Goal: Task Accomplishment & Management: Manage account settings

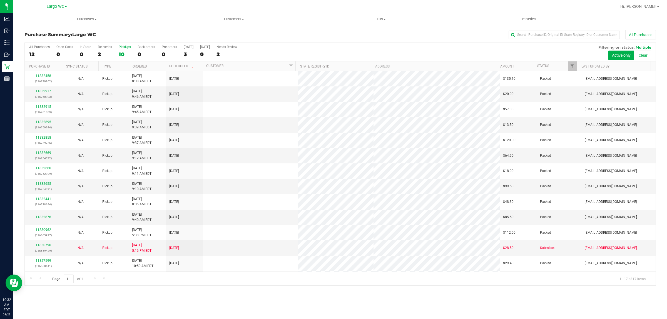
click at [130, 51] on label "PickUps 10" at bounding box center [125, 52] width 12 height 15
click at [0, 0] on input "PickUps 10" at bounding box center [0, 0] width 0 height 0
click at [84, 52] on div "0" at bounding box center [85, 54] width 11 height 6
click at [0, 0] on input "In Store 0" at bounding box center [0, 0] width 0 height 0
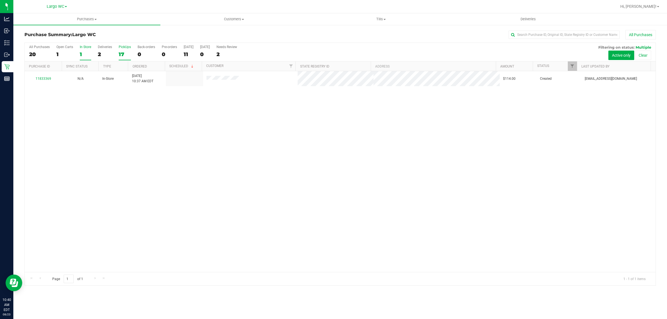
click at [125, 51] on label "PickUps 17" at bounding box center [125, 52] width 12 height 15
click at [0, 0] on input "PickUps 17" at bounding box center [0, 0] width 0 height 0
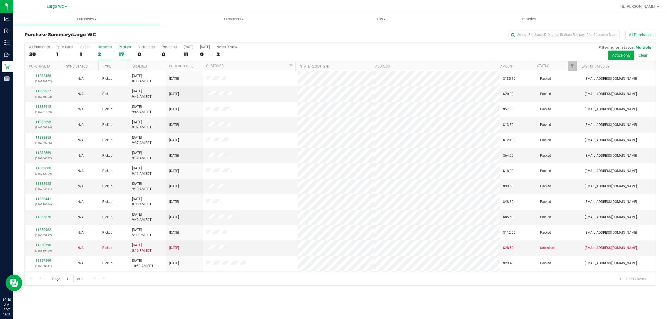
click at [107, 53] on div "2" at bounding box center [105, 54] width 14 height 6
click at [0, 0] on input "Deliveries 2" at bounding box center [0, 0] width 0 height 0
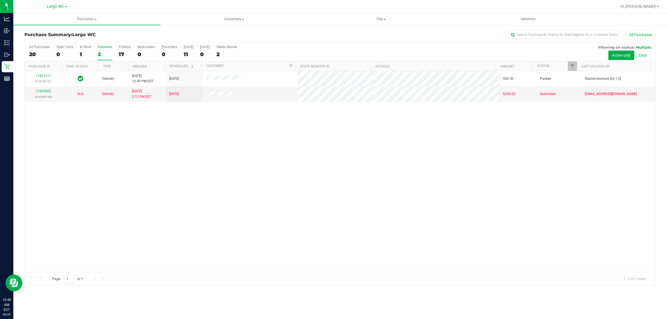
click at [199, 150] on div "11827311 (314136131) Delivery [DATE] 12:49 PM EDT 8/27/2025 $92.50 Packed flour…" at bounding box center [340, 171] width 631 height 201
click at [91, 52] on div "All Purchases 20 Open Carts 0 In Store 1 Deliveries 2 PickUps 17 Back-orders 0 …" at bounding box center [340, 52] width 631 height 19
click at [88, 52] on div "1" at bounding box center [85, 54] width 11 height 6
click at [0, 0] on input "In Store 1" at bounding box center [0, 0] width 0 height 0
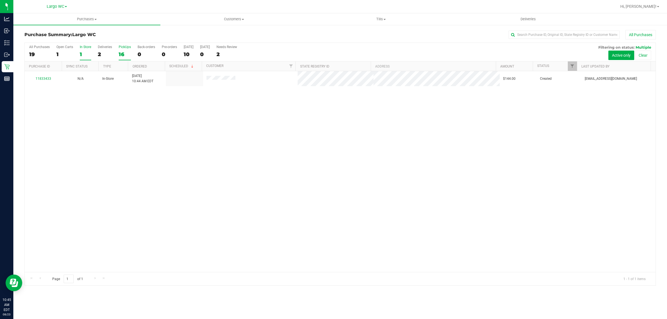
click at [128, 51] on div "16" at bounding box center [125, 54] width 12 height 6
click at [0, 0] on input "PickUps 16" at bounding box center [0, 0] width 0 height 0
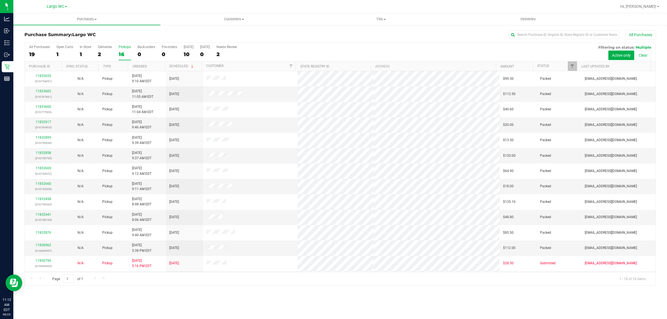
click at [121, 55] on div "16" at bounding box center [125, 54] width 12 height 6
click at [0, 0] on input "PickUps 16" at bounding box center [0, 0] width 0 height 0
click at [84, 53] on div "0" at bounding box center [85, 54] width 11 height 6
click at [0, 0] on input "In Store 0" at bounding box center [0, 0] width 0 height 0
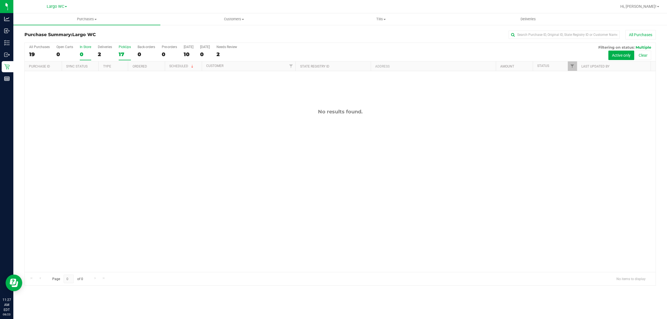
click at [124, 51] on div "17" at bounding box center [125, 54] width 12 height 6
click at [0, 0] on input "PickUps 17" at bounding box center [0, 0] width 0 height 0
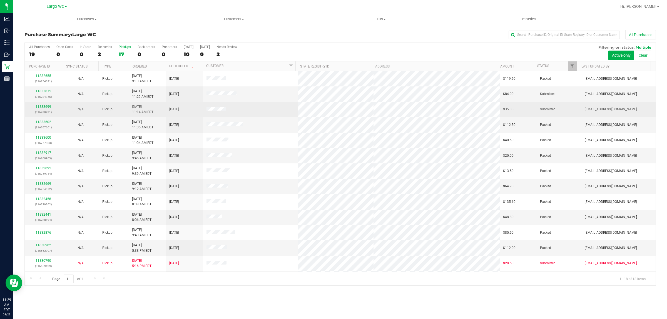
drag, startPoint x: 197, startPoint y: 95, endPoint x: 246, endPoint y: 117, distance: 53.9
click at [246, 117] on tbody "11832655 (316754091) N/A Pickup 8/23/2025 9:10 AM EDT 8/23/2025 $119.50 Packed …" at bounding box center [340, 209] width 631 height 277
click at [246, 111] on td at bounding box center [250, 109] width 95 height 15
drag, startPoint x: 250, startPoint y: 131, endPoint x: 262, endPoint y: 116, distance: 19.3
click at [262, 116] on td at bounding box center [250, 109] width 95 height 15
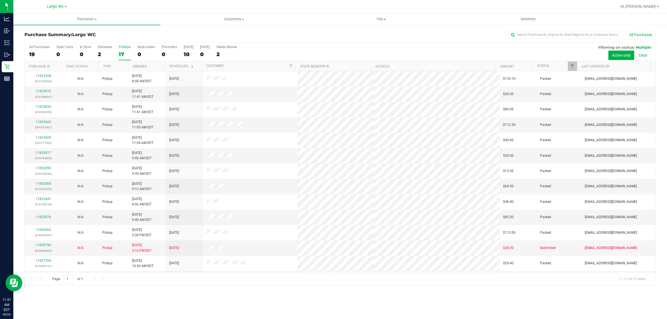
click at [124, 53] on div "All Purchases 19 Open Carts 0 In Store 0 Deliveries 2 PickUps 17 Back-orders 0 …" at bounding box center [340, 164] width 632 height 243
click at [128, 56] on div "17" at bounding box center [125, 54] width 12 height 6
click at [0, 0] on input "PickUps 17" at bounding box center [0, 0] width 0 height 0
click at [86, 50] on label "In Store 1" at bounding box center [85, 52] width 11 height 15
click at [0, 0] on input "In Store 1" at bounding box center [0, 0] width 0 height 0
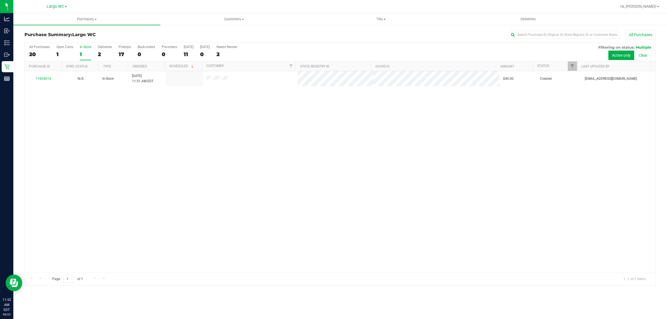
drag, startPoint x: 194, startPoint y: 80, endPoint x: 266, endPoint y: 96, distance: 74.2
click at [239, 80] on tr "11834014 N/A In-Store 8/23/2025 11:51 AM EDT $40.00 Created cchianco@liveparall…" at bounding box center [340, 78] width 631 height 15
click at [270, 100] on div "11834014 N/A In-Store 8/23/2025 11:51 AM EDT $40.00 Created cchianco@liveparall…" at bounding box center [340, 171] width 631 height 201
click at [88, 50] on label "In Store 1" at bounding box center [85, 52] width 11 height 15
click at [0, 0] on input "In Store 1" at bounding box center [0, 0] width 0 height 0
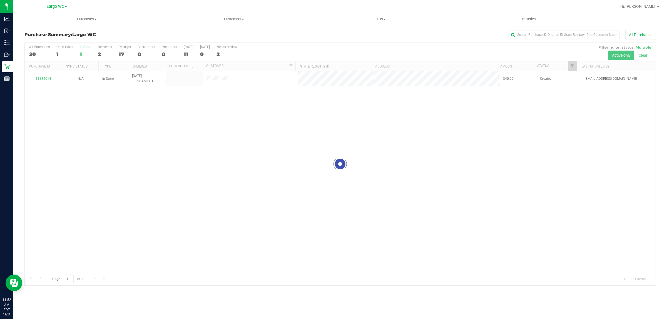
click at [135, 39] on div "Purchase Summary: Largo WC All Purchases" at bounding box center [340, 36] width 632 height 12
click at [118, 50] on div "All Purchases 20 Open Carts 1 In Store 1 Deliveries 2 PickUps 17 Back-orders 0 …" at bounding box center [340, 52] width 631 height 19
click at [123, 51] on label "PickUps 17" at bounding box center [125, 52] width 12 height 15
click at [139, 39] on div "Purchase Summary: Largo WC All Purchases" at bounding box center [340, 36] width 632 height 12
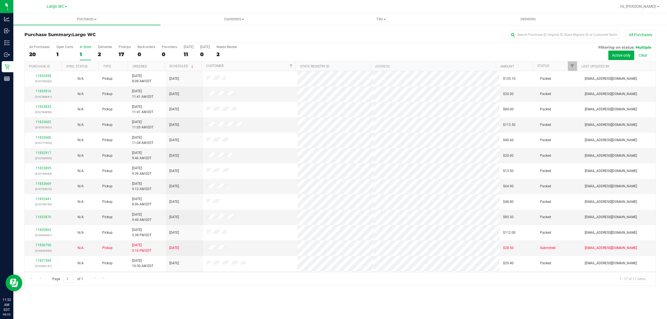
click at [85, 56] on div "1" at bounding box center [85, 54] width 11 height 6
click at [0, 0] on input "In Store 1" at bounding box center [0, 0] width 0 height 0
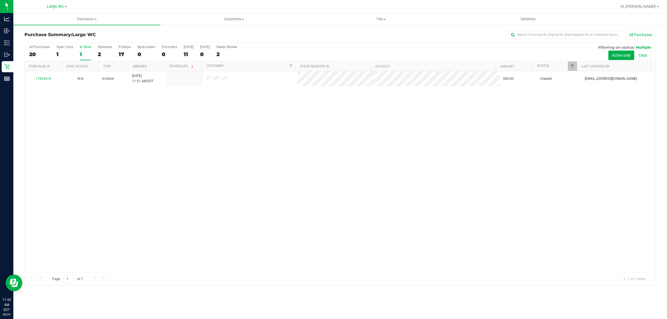
click at [118, 53] on div "All Purchases 20 Open Carts 1 In Store 1 Deliveries 2 PickUps 17 Back-orders 0 …" at bounding box center [340, 52] width 631 height 19
click at [127, 50] on label "PickUps 17" at bounding box center [125, 52] width 12 height 15
click at [0, 0] on input "PickUps 17" at bounding box center [0, 0] width 0 height 0
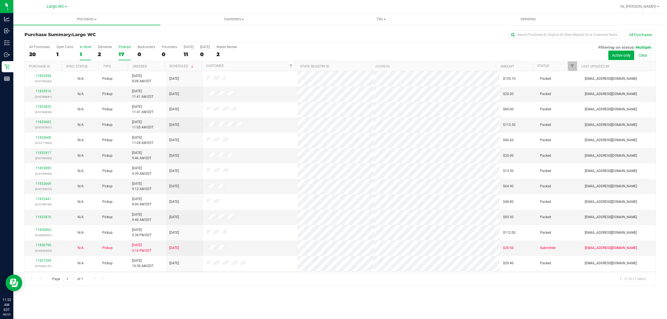
click at [88, 55] on div "1" at bounding box center [85, 54] width 11 height 6
click at [0, 0] on input "In Store 1" at bounding box center [0, 0] width 0 height 0
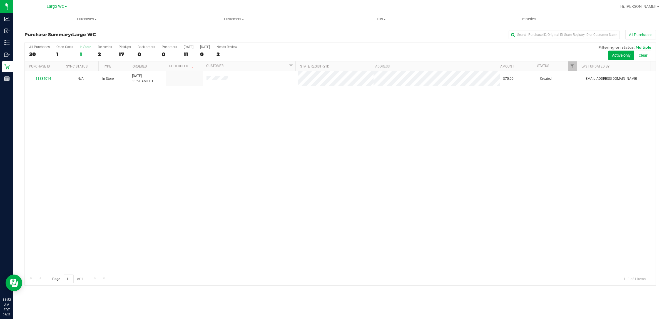
click at [86, 54] on div "1" at bounding box center [85, 54] width 11 height 6
click at [0, 0] on input "In Store 1" at bounding box center [0, 0] width 0 height 0
click at [87, 50] on label "In Store 1" at bounding box center [85, 52] width 11 height 15
click at [0, 0] on input "In Store 1" at bounding box center [0, 0] width 0 height 0
click at [124, 52] on div "18" at bounding box center [125, 54] width 12 height 6
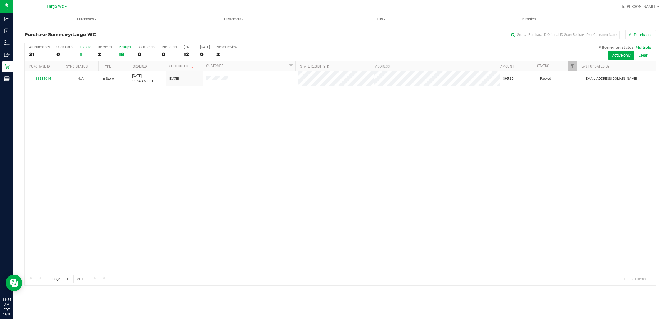
click at [0, 0] on input "PickUps 18" at bounding box center [0, 0] width 0 height 0
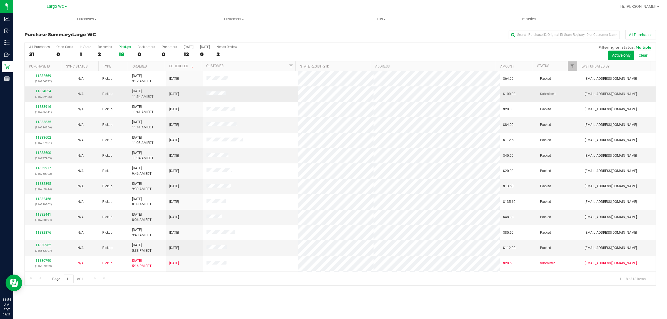
drag, startPoint x: 197, startPoint y: 89, endPoint x: 234, endPoint y: 92, distance: 37.7
click at [231, 92] on tr "11834054 (316789436) N/A Pickup 8/23/2025 11:54 AM EDT 8/23/2025 $100.00 Submit…" at bounding box center [340, 93] width 631 height 15
click at [234, 92] on td at bounding box center [250, 93] width 95 height 15
click at [47, 91] on link "11834054" at bounding box center [44, 91] width 16 height 4
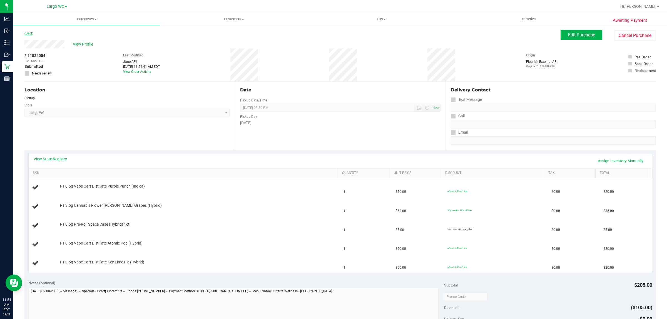
click at [29, 34] on link "Back" at bounding box center [28, 33] width 8 height 4
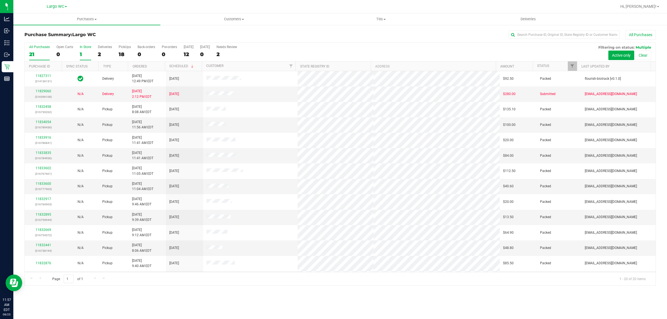
click at [87, 56] on div "1" at bounding box center [85, 54] width 11 height 6
click at [0, 0] on input "In Store 1" at bounding box center [0, 0] width 0 height 0
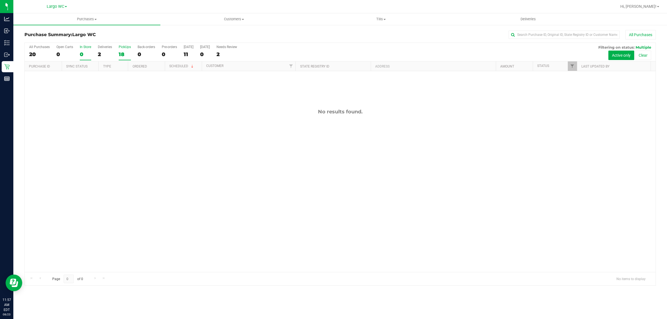
click at [119, 51] on div "18" at bounding box center [125, 54] width 12 height 6
click at [0, 0] on input "PickUps 18" at bounding box center [0, 0] width 0 height 0
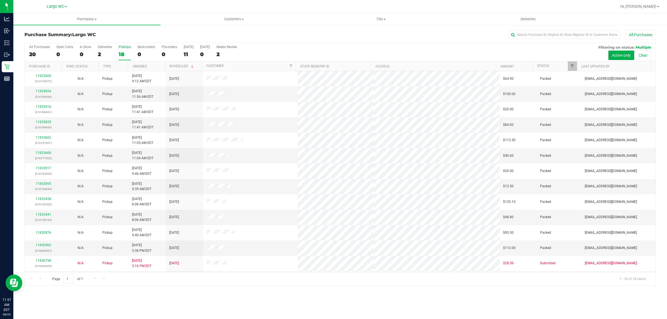
click at [153, 39] on div "Purchase Summary: Largo WC All Purchases" at bounding box center [340, 36] width 632 height 12
click at [90, 51] on div "0" at bounding box center [85, 54] width 11 height 6
click at [0, 0] on input "In Store 0" at bounding box center [0, 0] width 0 height 0
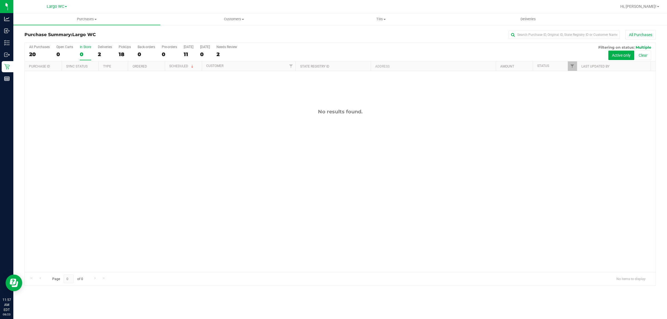
click at [117, 36] on h3 "Purchase Summary: Largo WC" at bounding box center [129, 34] width 211 height 5
click at [159, 228] on div "No results found." at bounding box center [340, 190] width 631 height 239
click at [83, 55] on div "0" at bounding box center [85, 54] width 11 height 6
click at [0, 0] on input "In Store 0" at bounding box center [0, 0] width 0 height 0
click at [88, 55] on div "1" at bounding box center [85, 54] width 11 height 6
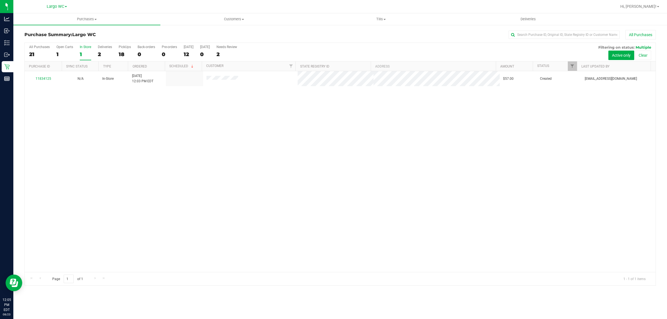
click at [0, 0] on input "In Store 1" at bounding box center [0, 0] width 0 height 0
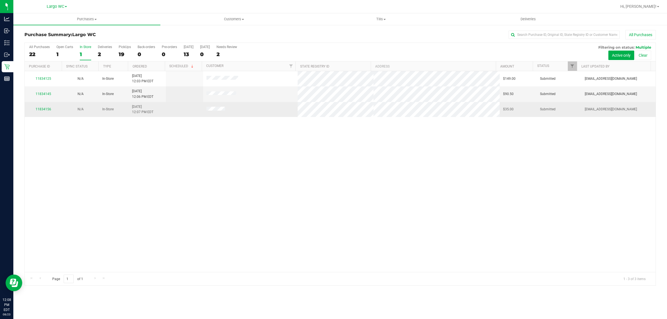
drag, startPoint x: 231, startPoint y: 119, endPoint x: 234, endPoint y: 117, distance: 3.2
click at [231, 118] on div "11834125 N/A In-Store 8/23/2025 12:03 PM EDT $149.00 Submitted amainenti@livepa…" at bounding box center [340, 171] width 631 height 201
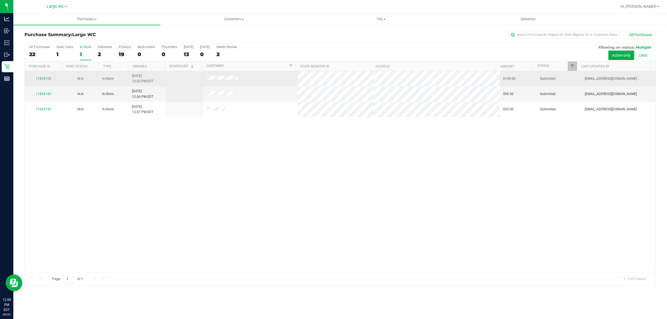
click at [215, 81] on span at bounding box center [223, 79] width 32 height 6
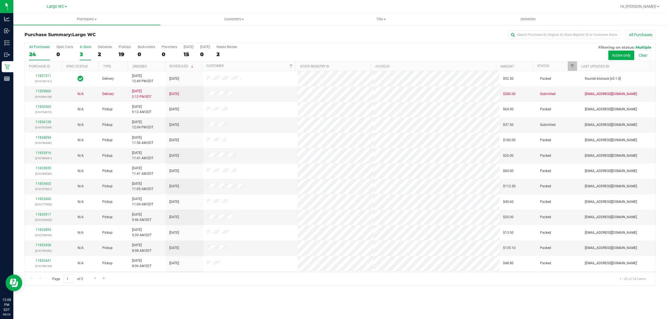
click at [83, 52] on div "3" at bounding box center [85, 54] width 11 height 6
click at [0, 0] on input "In Store 3" at bounding box center [0, 0] width 0 height 0
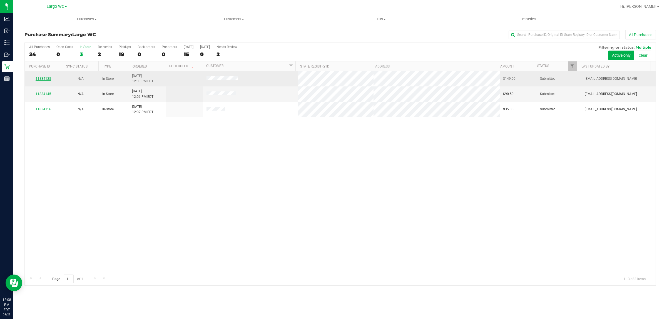
click at [44, 79] on link "11834125" at bounding box center [44, 79] width 16 height 4
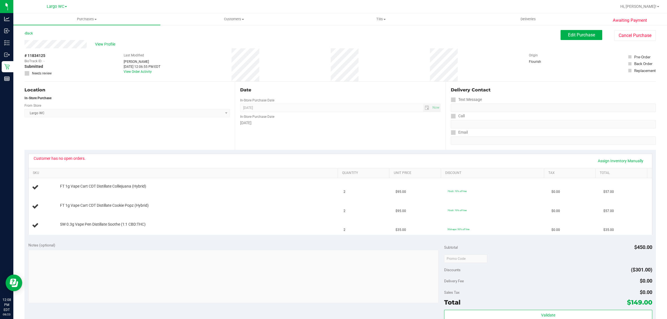
click at [88, 159] on div "Customer has no open orders. Assign Inventory Manually" at bounding box center [341, 160] width 614 height 9
drag, startPoint x: 203, startPoint y: 162, endPoint x: 269, endPoint y: 131, distance: 73.0
click at [204, 162] on div "Customer has no open orders. Assign Inventory Manually" at bounding box center [341, 160] width 614 height 9
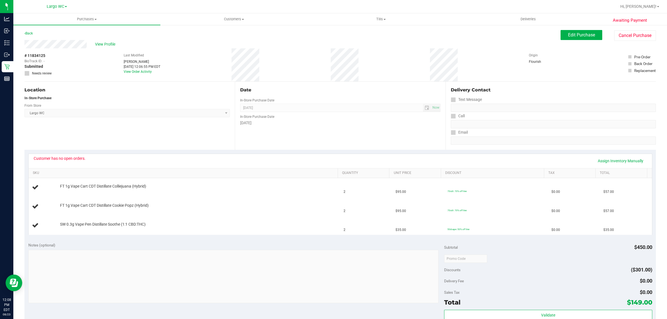
click at [404, 71] on div "# 11834125 BioTrack ID: - Submitted Needs review Last Modified Anthony Mainenti…" at bounding box center [340, 64] width 632 height 33
click at [143, 86] on div "Location In-Store Purchase From Store Largo WC Select Store Bonita Springs WC B…" at bounding box center [129, 116] width 211 height 68
click at [33, 33] on link "Back" at bounding box center [28, 33] width 8 height 4
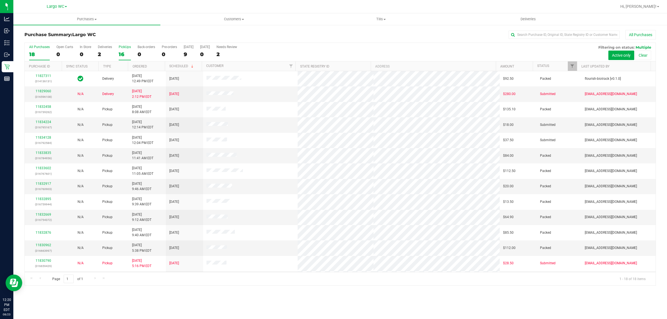
click at [123, 52] on div "16" at bounding box center [125, 54] width 12 height 6
click at [0, 0] on input "PickUps 16" at bounding box center [0, 0] width 0 height 0
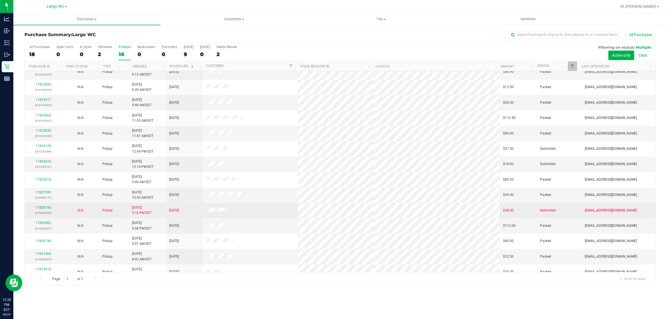
scroll to position [46, 0]
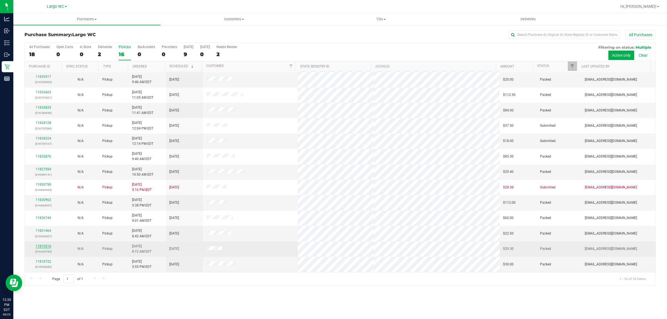
click at [48, 246] on link "11819510" at bounding box center [44, 246] width 16 height 4
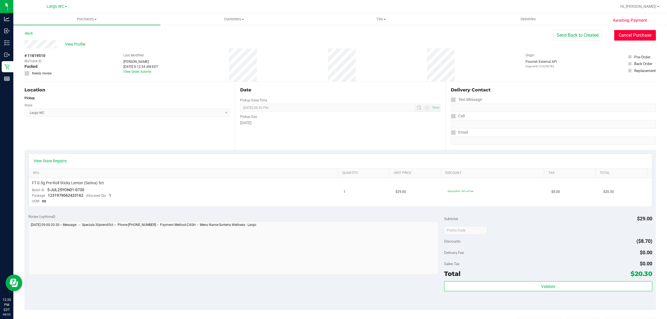
click at [629, 31] on button "Cancel Purchase" at bounding box center [636, 35] width 42 height 11
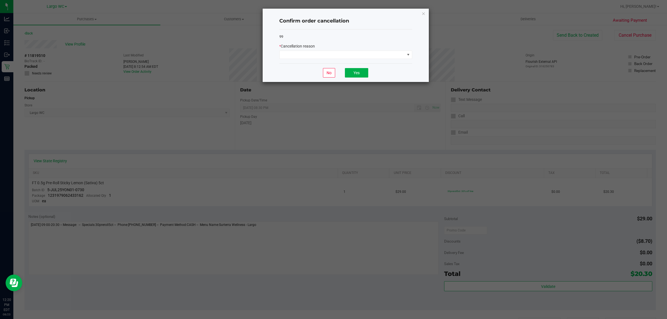
click at [338, 61] on div "99 * Cancellation reason" at bounding box center [345, 46] width 133 height 34
click at [335, 53] on span at bounding box center [342, 55] width 125 height 8
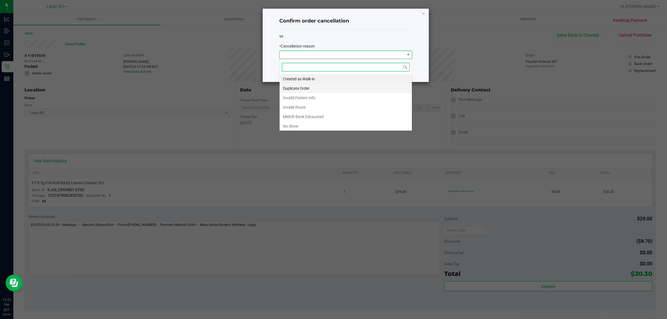
scroll to position [9, 133]
click at [312, 88] on li "Duplicate Order" at bounding box center [346, 88] width 132 height 9
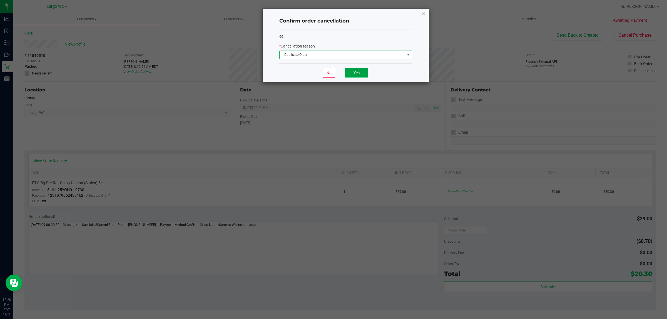
click at [364, 71] on button "Yes" at bounding box center [356, 72] width 23 height 9
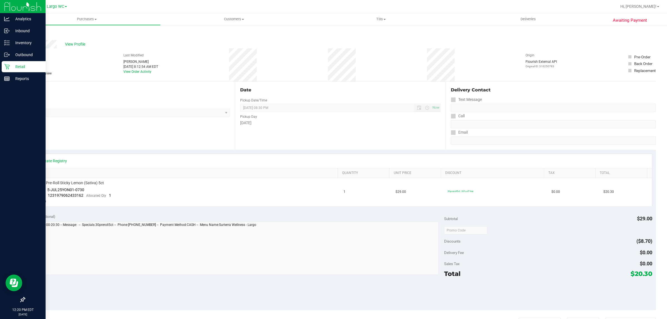
click at [5, 66] on icon at bounding box center [7, 67] width 6 height 6
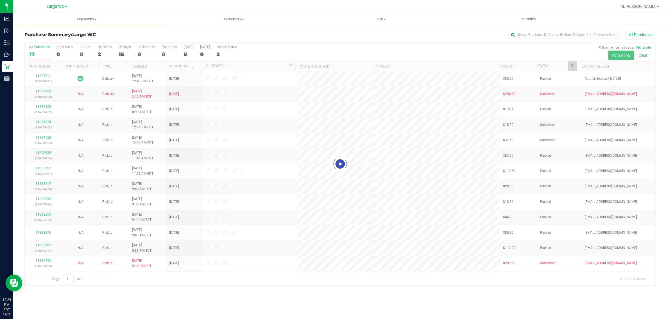
drag, startPoint x: 205, startPoint y: 124, endPoint x: 228, endPoint y: 131, distance: 24.7
click at [228, 131] on div at bounding box center [340, 164] width 631 height 243
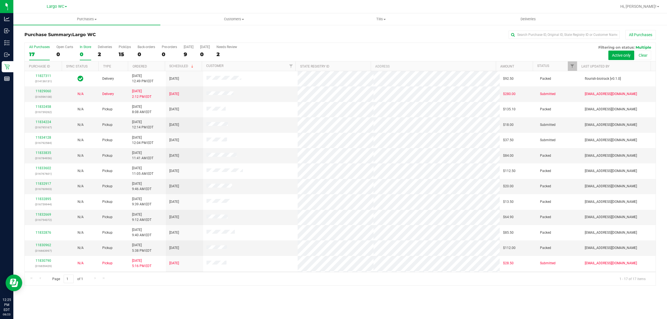
drag, startPoint x: 76, startPoint y: 46, endPoint x: 80, endPoint y: 48, distance: 4.2
click at [77, 46] on div "All Purchases 17 Open Carts 0 In Store 0 Deliveries 2 PickUps 15 Back-orders 0 …" at bounding box center [340, 45] width 631 height 4
click at [80, 49] on div "In Store" at bounding box center [85, 47] width 11 height 4
click at [0, 0] on input "In Store 0" at bounding box center [0, 0] width 0 height 0
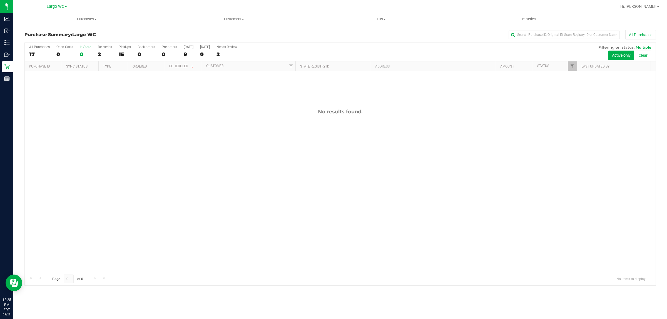
click at [88, 52] on div "0" at bounding box center [85, 54] width 11 height 6
click at [0, 0] on input "In Store 0" at bounding box center [0, 0] width 0 height 0
click at [81, 52] on div "0" at bounding box center [85, 54] width 11 height 6
click at [0, 0] on input "In Store 0" at bounding box center [0, 0] width 0 height 0
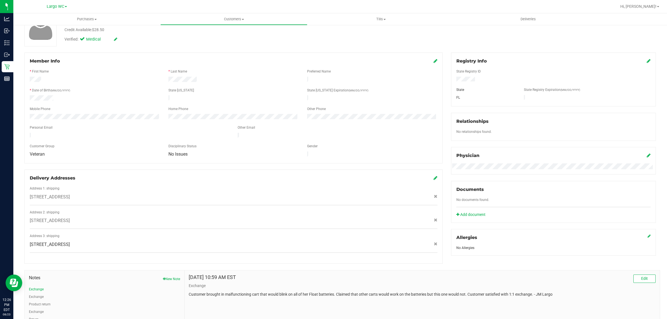
scroll to position [88, 0]
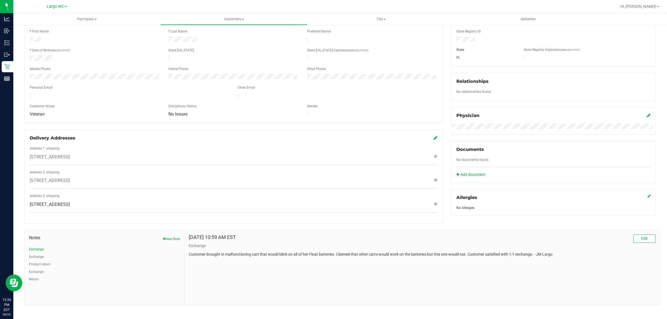
drag, startPoint x: 187, startPoint y: 248, endPoint x: 384, endPoint y: 244, distance: 196.9
click at [384, 244] on div "Nov 22, 2024 10:59 AM EST Edit Exchange Customer brought in malfunctioning cart…" at bounding box center [423, 268] width 476 height 75
click at [327, 274] on div "Nov 22, 2024 10:59 AM EST Edit Exchange Customer brought in malfunctioning cart…" at bounding box center [423, 268] width 476 height 75
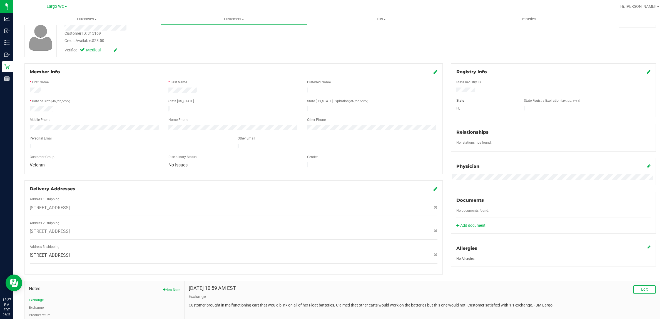
scroll to position [0, 0]
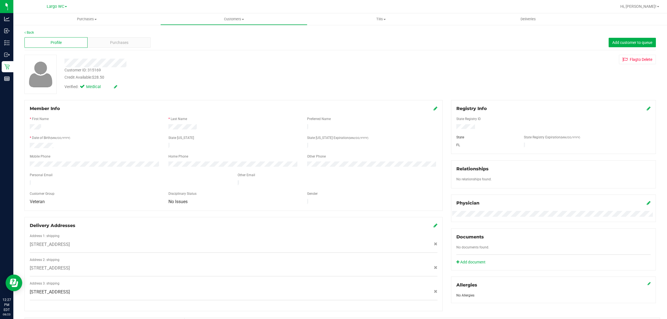
drag, startPoint x: 93, startPoint y: 77, endPoint x: 112, endPoint y: 78, distance: 18.1
click at [112, 78] on div "Credit Available: $28.50" at bounding box center [221, 78] width 312 height 6
click at [135, 90] on div "Verified: Medical" at bounding box center [114, 87] width 98 height 6
drag, startPoint x: 113, startPoint y: 33, endPoint x: 111, endPoint y: 52, distance: 18.7
click at [113, 35] on div "Back Profile Purchases Add customer to queue Customer ID: 315169 Credit Availab…" at bounding box center [340, 211] width 632 height 363
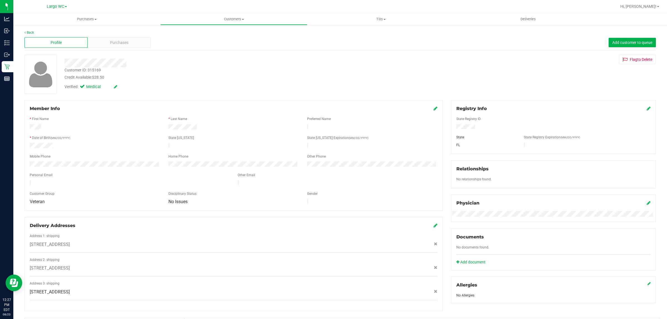
click at [110, 53] on div "Back Profile Purchases Add customer to queue Customer ID: 315169 Credit Availab…" at bounding box center [340, 211] width 632 height 363
click at [110, 43] on span "Purchases" at bounding box center [119, 43] width 18 height 6
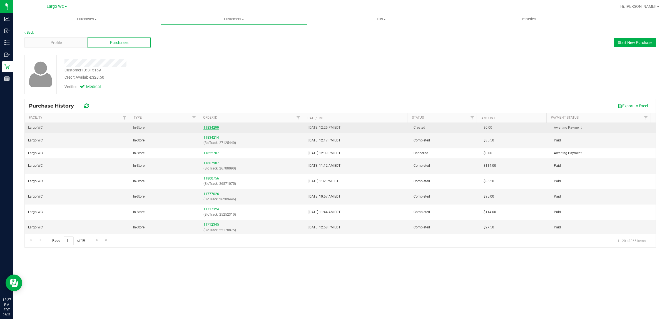
click at [210, 127] on link "11834299" at bounding box center [212, 128] width 16 height 4
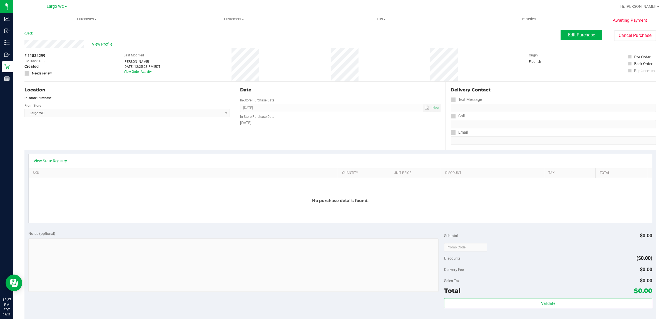
click at [45, 170] on th "SKU" at bounding box center [184, 174] width 310 height 10
click at [45, 162] on link "View State Registry" at bounding box center [50, 161] width 33 height 6
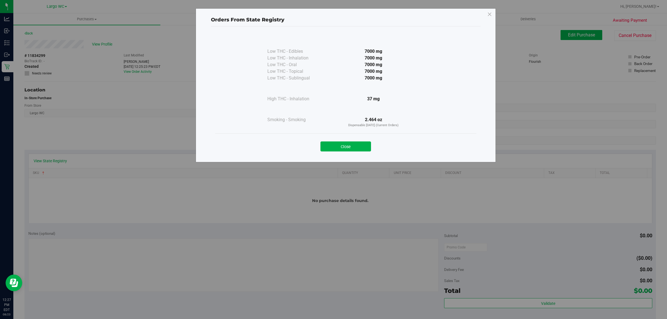
click at [342, 155] on div "Close" at bounding box center [345, 144] width 261 height 23
click at [341, 149] on button "Close" at bounding box center [346, 147] width 51 height 10
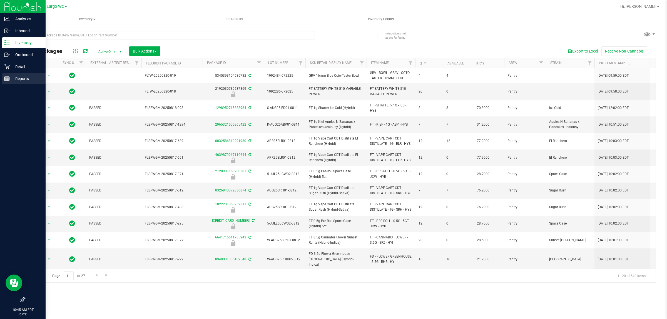
click at [13, 80] on p "Reports" at bounding box center [26, 78] width 33 height 7
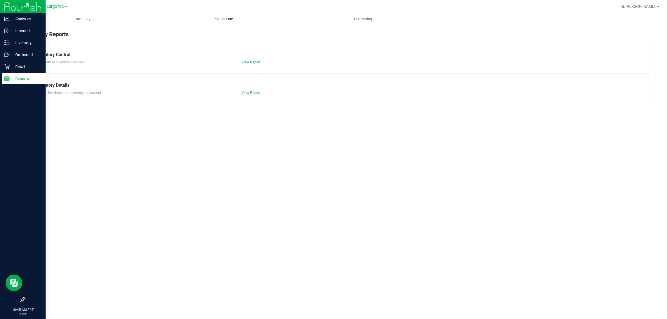
click at [226, 16] on uib-tab-heading "Point of Sale" at bounding box center [223, 19] width 139 height 11
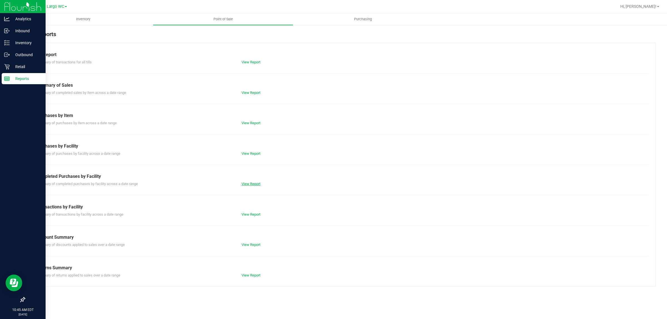
click at [253, 185] on link "View Report" at bounding box center [251, 184] width 19 height 4
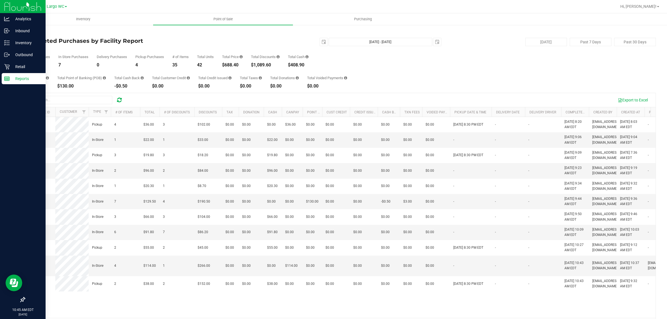
drag, startPoint x: 226, startPoint y: 64, endPoint x: 242, endPoint y: 66, distance: 16.5
click at [241, 65] on div "$688.40" at bounding box center [232, 65] width 21 height 4
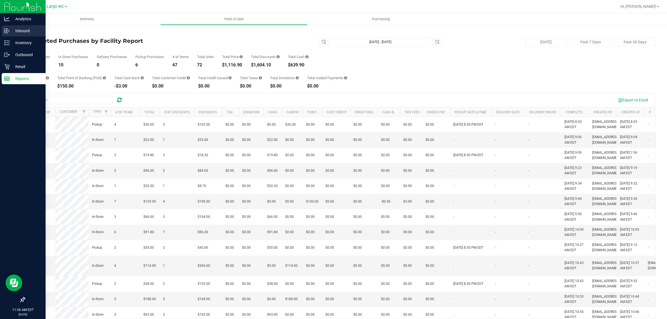
click at [8, 30] on icon at bounding box center [7, 31] width 6 height 6
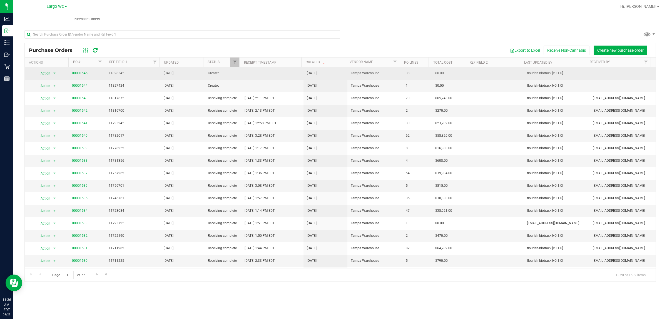
click at [80, 75] on link "00001545" at bounding box center [80, 73] width 16 height 4
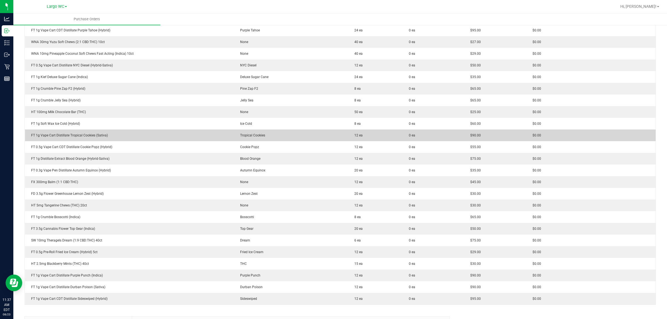
scroll to position [313, 0]
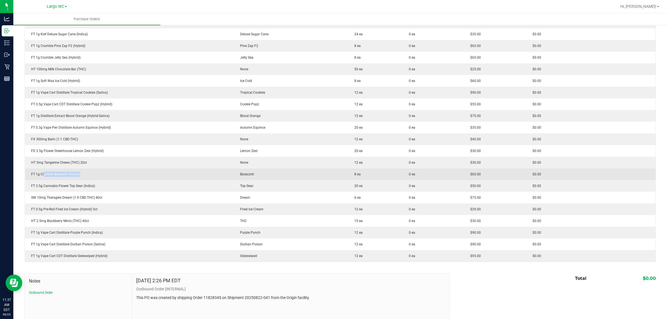
drag, startPoint x: 47, startPoint y: 169, endPoint x: 94, endPoint y: 174, distance: 46.7
click at [93, 173] on td "FT 1g Crumble Bosscotti (Indica)" at bounding box center [129, 175] width 209 height 12
click at [111, 175] on div "FT 1g Crumble Bosscotti (Indica)" at bounding box center [129, 174] width 203 height 5
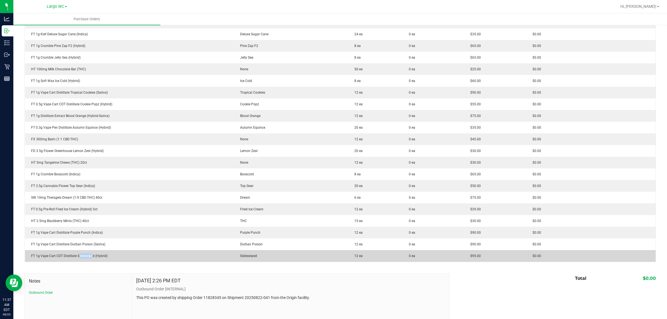
drag, startPoint x: 78, startPoint y: 253, endPoint x: 106, endPoint y: 253, distance: 27.8
click at [94, 251] on td "FT 1g Vape Cart CDT Distillate Sideswiped (Hybrid)" at bounding box center [129, 256] width 209 height 12
click at [116, 252] on td "FT 1g Vape Cart CDT Distillate Sideswiped (Hybrid)" at bounding box center [129, 256] width 209 height 12
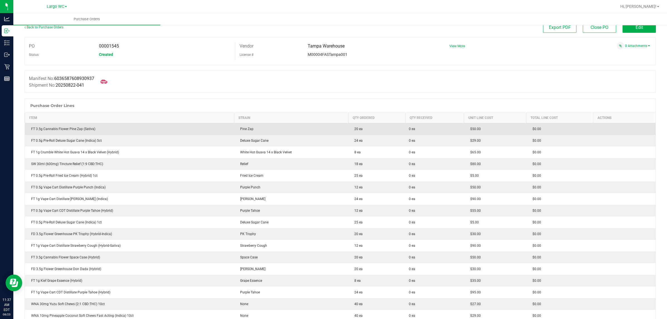
scroll to position [0, 0]
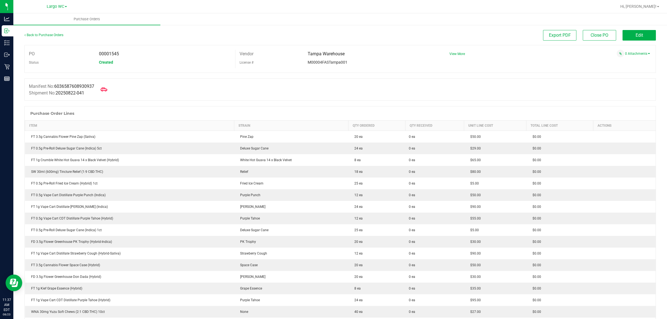
click at [42, 37] on div "Back to Purchase Orders" at bounding box center [103, 35] width 158 height 10
click at [45, 36] on div "Back to Purchase Orders" at bounding box center [103, 35] width 158 height 10
click at [49, 33] on link "Back to Purchase Orders" at bounding box center [43, 35] width 39 height 4
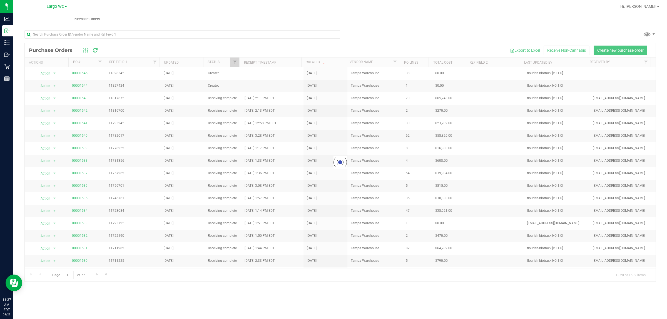
click at [262, 287] on div "Loading... Purchase Orders Export to Excel Receive Non-Cannabis Create new purc…" at bounding box center [340, 155] width 654 height 263
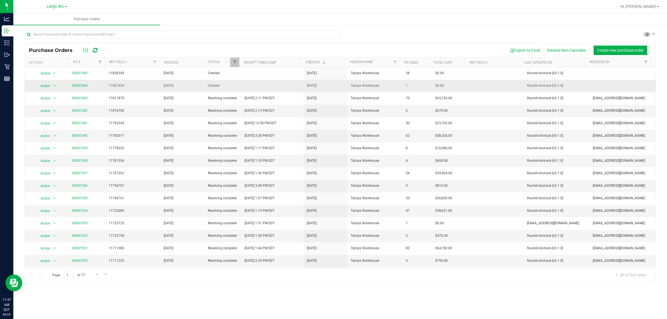
click at [81, 83] on span "00001544" at bounding box center [80, 85] width 16 height 5
click at [81, 86] on link "00001544" at bounding box center [80, 86] width 16 height 4
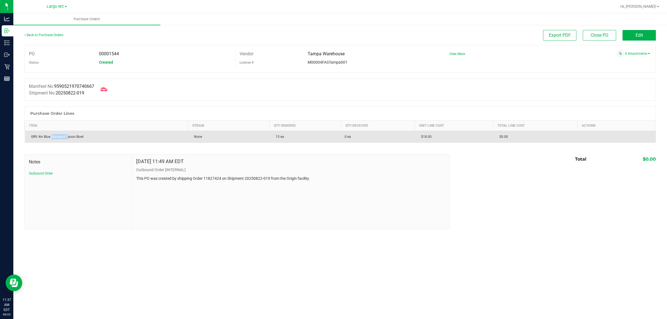
drag, startPoint x: 51, startPoint y: 137, endPoint x: 85, endPoint y: 137, distance: 34.8
click at [85, 137] on div "GRV 4in Blue Standard Spoon Bowl" at bounding box center [106, 136] width 157 height 5
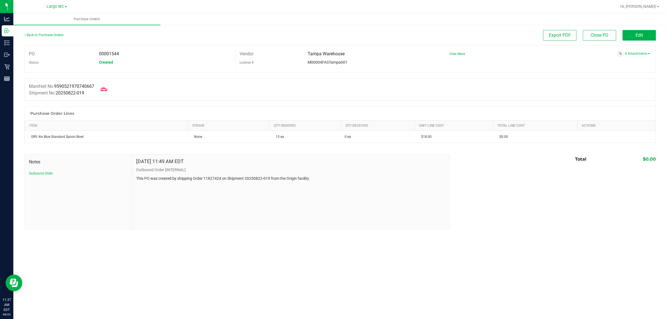
click at [96, 147] on div at bounding box center [340, 146] width 632 height 6
click at [36, 33] on link "Back to Purchase Orders" at bounding box center [43, 35] width 39 height 4
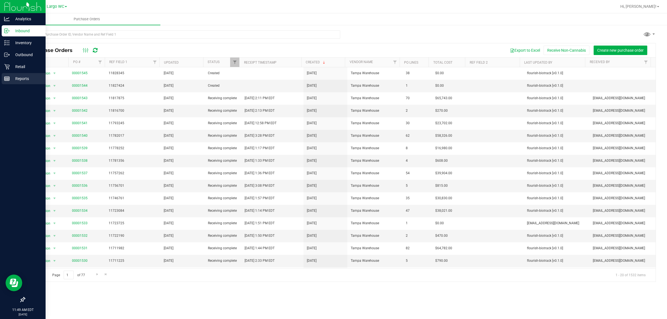
click at [7, 77] on icon at bounding box center [7, 79] width 6 height 6
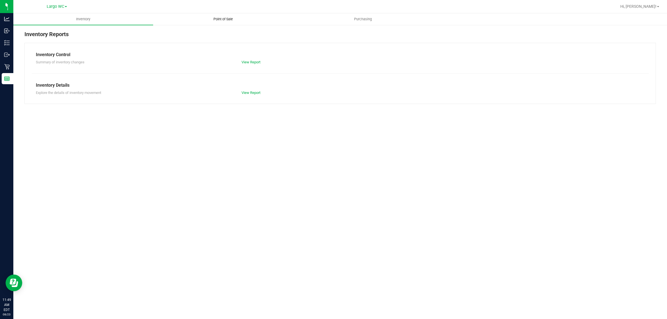
click at [222, 16] on uib-tab-heading "Point of Sale" at bounding box center [223, 19] width 139 height 11
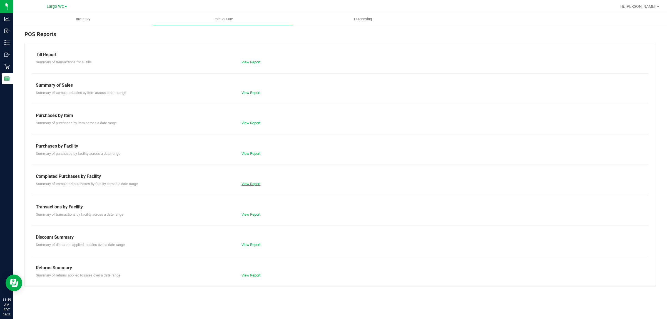
click at [256, 182] on link "View Report" at bounding box center [251, 184] width 19 height 4
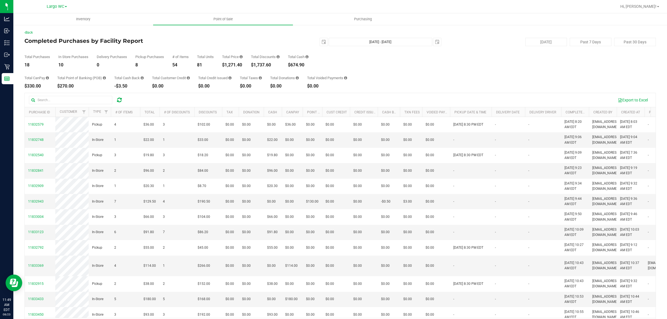
drag, startPoint x: 226, startPoint y: 64, endPoint x: 251, endPoint y: 71, distance: 26.1
click at [251, 66] on div "Total Purchases 18 In Store Purchases 10 Delivery Purchases 0 Pickup Purchases …" at bounding box center [340, 56] width 632 height 21
click at [229, 74] on div "Total CanPay $330.00 Total Point of Banking (POB) $270.00 Total Cash Back -$3.5…" at bounding box center [340, 77] width 632 height 21
drag, startPoint x: 198, startPoint y: 2, endPoint x: 116, endPoint y: 26, distance: 85.7
click at [170, 41] on h4 "Completed Purchases by Facility Report" at bounding box center [129, 41] width 211 height 6
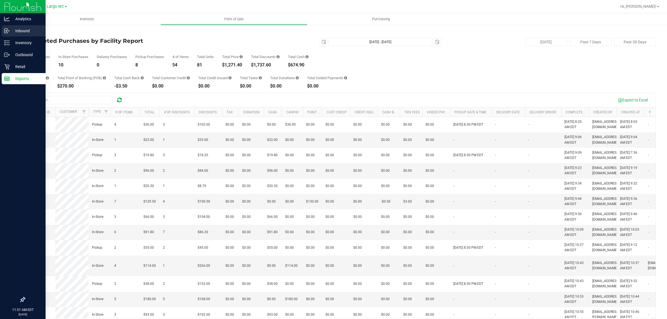
click at [0, 33] on link "Inbound" at bounding box center [23, 31] width 46 height 12
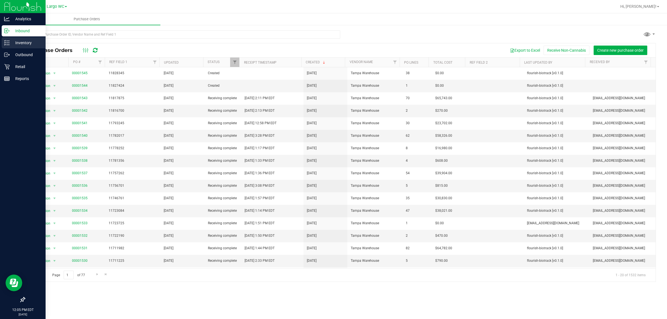
click at [15, 41] on p "Inventory" at bounding box center [26, 42] width 33 height 7
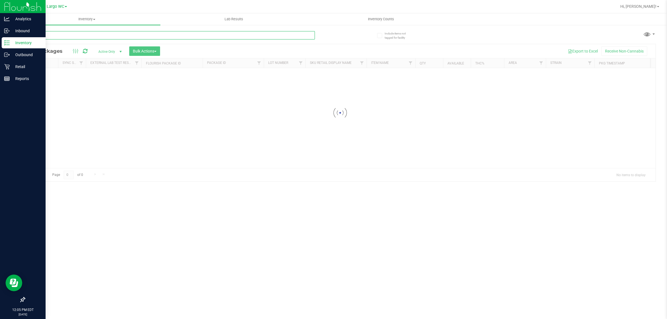
click at [93, 34] on input "text" at bounding box center [169, 35] width 291 height 8
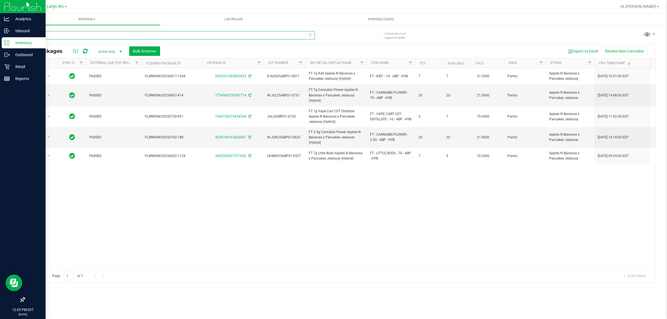
type input "abp"
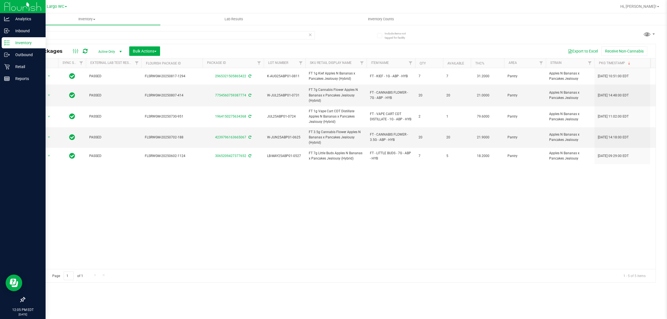
click at [245, 189] on div "Action Action Adjust qty Create package Edit attributes Global inventory Locate…" at bounding box center [340, 168] width 631 height 201
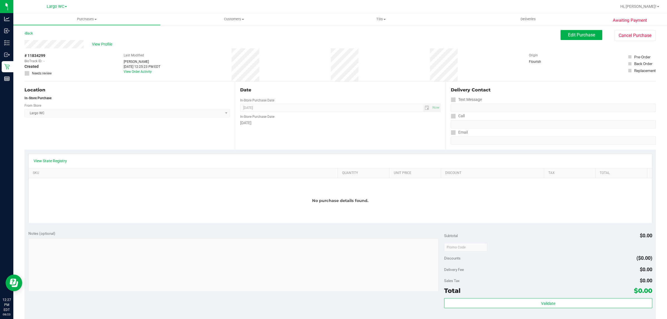
click at [56, 165] on div "View State Registry" at bounding box center [341, 161] width 624 height 14
click at [60, 159] on link "View State Registry" at bounding box center [50, 161] width 33 height 6
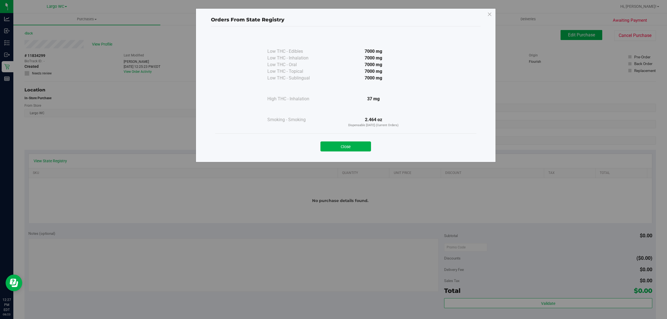
click at [373, 144] on div "Close" at bounding box center [345, 145] width 253 height 14
click at [361, 142] on button "Close" at bounding box center [346, 147] width 51 height 10
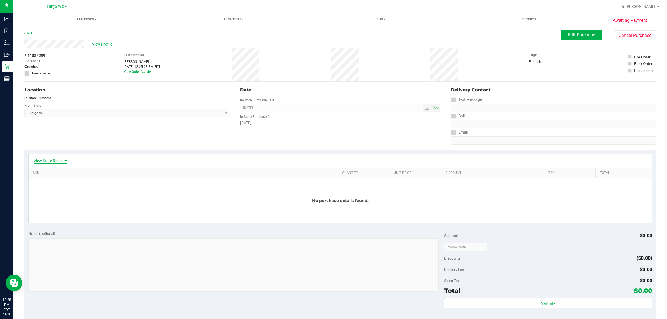
click at [52, 161] on link "View State Registry" at bounding box center [50, 161] width 33 height 6
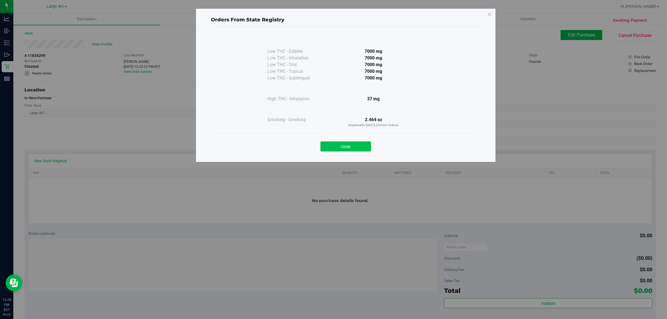
click at [330, 146] on button "Close" at bounding box center [346, 147] width 51 height 10
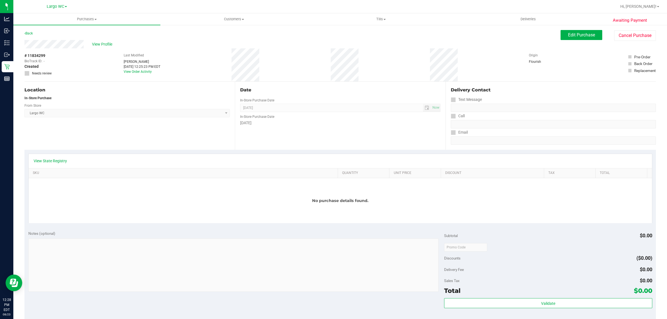
drag, startPoint x: 234, startPoint y: 84, endPoint x: 273, endPoint y: 138, distance: 66.7
click at [270, 138] on div "Date In-Store Purchase Date Aug 23, 2025 Now In-Store Purchase Date Saturday" at bounding box center [340, 116] width 211 height 68
click at [280, 138] on div "Date In-Store Purchase Date Aug 23, 2025 Now In-Store Purchase Date Saturday" at bounding box center [340, 116] width 211 height 68
click at [50, 159] on link "View State Registry" at bounding box center [50, 161] width 33 height 6
click at [53, 162] on link "View State Registry" at bounding box center [50, 161] width 33 height 6
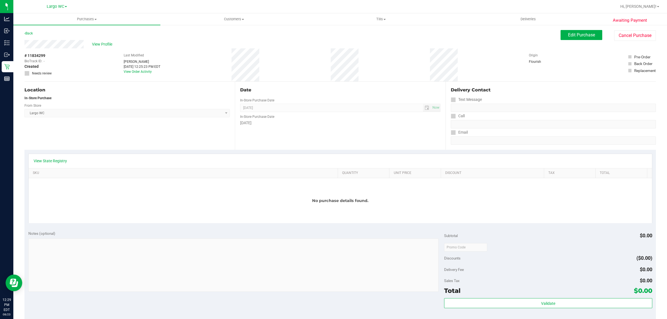
click at [53, 162] on link "View State Registry" at bounding box center [50, 161] width 33 height 6
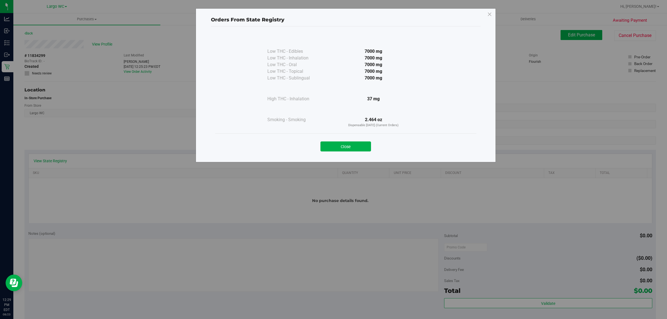
click at [358, 152] on div "Close" at bounding box center [345, 144] width 261 height 23
click at [356, 150] on button "Close" at bounding box center [346, 147] width 51 height 10
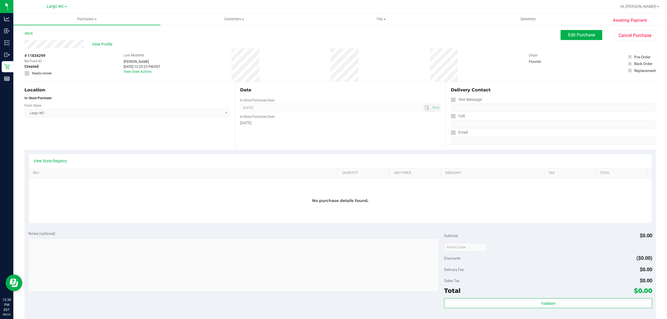
drag, startPoint x: 59, startPoint y: 152, endPoint x: 59, endPoint y: 158, distance: 5.8
click at [59, 155] on div "View State Registry SKU Quantity Unit Price Discount Tax Total No purchase deta…" at bounding box center [340, 188] width 632 height 77
click at [59, 158] on link "View State Registry" at bounding box center [50, 161] width 33 height 6
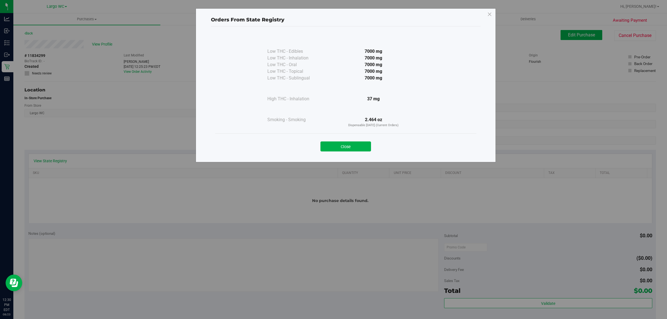
click at [345, 138] on div "Close" at bounding box center [345, 145] width 253 height 14
click at [347, 149] on button "Close" at bounding box center [346, 147] width 51 height 10
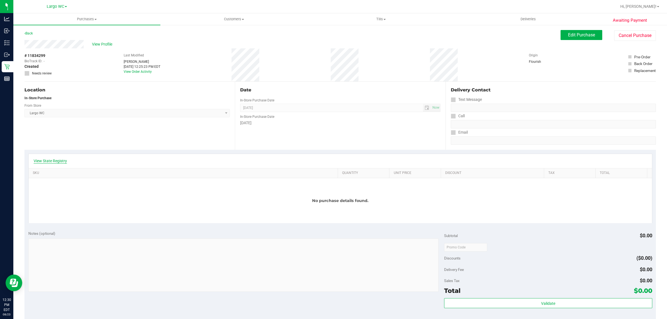
click at [64, 160] on link "View State Registry" at bounding box center [50, 161] width 33 height 6
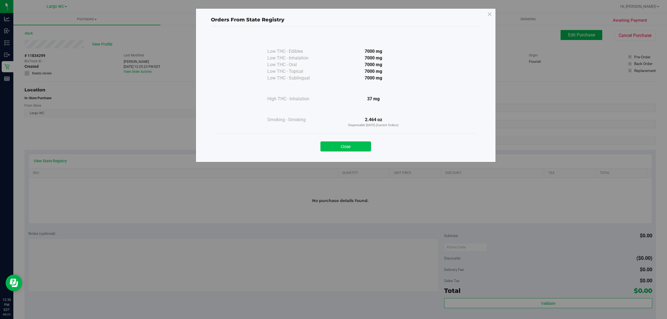
click at [331, 148] on button "Close" at bounding box center [346, 147] width 51 height 10
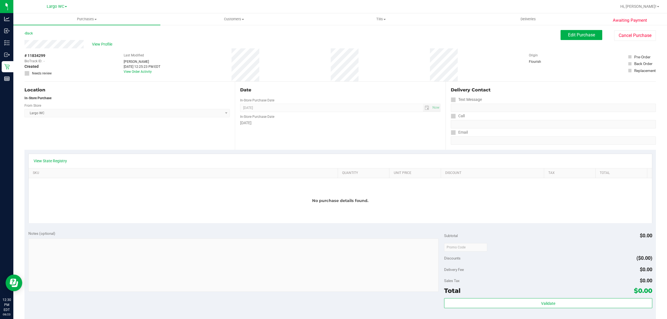
click at [33, 32] on div "Back" at bounding box center [28, 33] width 8 height 7
click at [32, 32] on link "Back" at bounding box center [28, 33] width 8 height 4
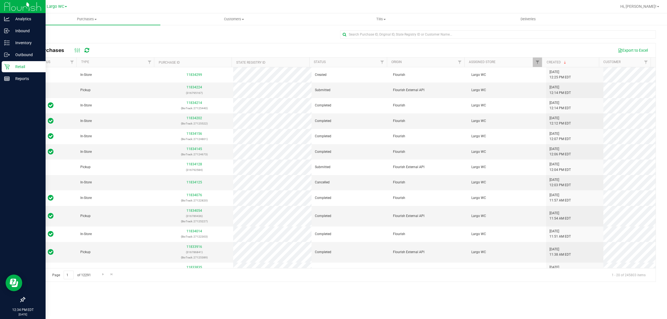
click at [10, 68] on p "Retail" at bounding box center [26, 66] width 33 height 7
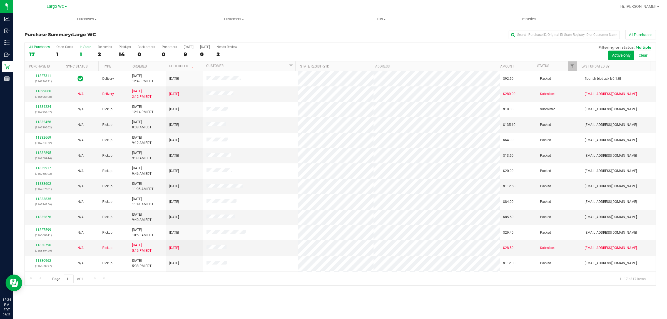
click at [86, 53] on div "1" at bounding box center [85, 54] width 11 height 6
click at [0, 0] on input "In Store 1" at bounding box center [0, 0] width 0 height 0
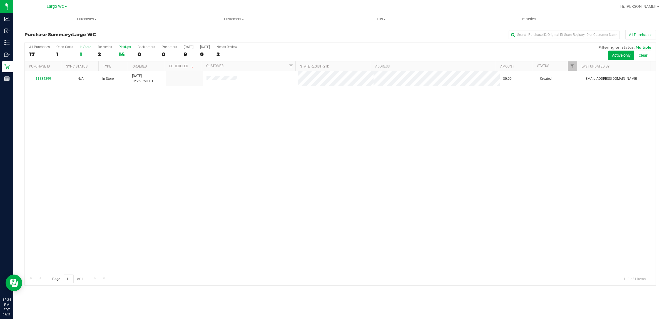
click at [121, 54] on div "14" at bounding box center [125, 54] width 12 height 6
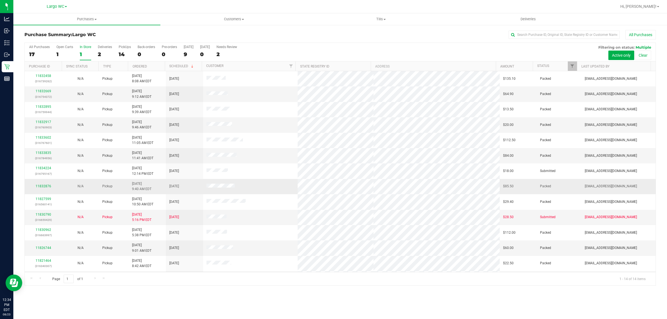
click at [290, 184] on td at bounding box center [250, 186] width 95 height 15
click at [91, 52] on div "All Purchases 17 Open Carts 1 In Store 1 Deliveries 2 PickUps 14 Back-orders 0 …" at bounding box center [340, 52] width 631 height 19
click at [87, 53] on div "1" at bounding box center [85, 54] width 11 height 6
click at [0, 0] on input "In Store 1" at bounding box center [0, 0] width 0 height 0
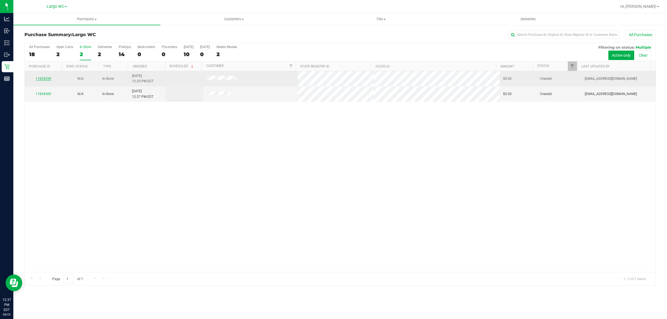
click at [49, 79] on link "11834299" at bounding box center [44, 79] width 16 height 4
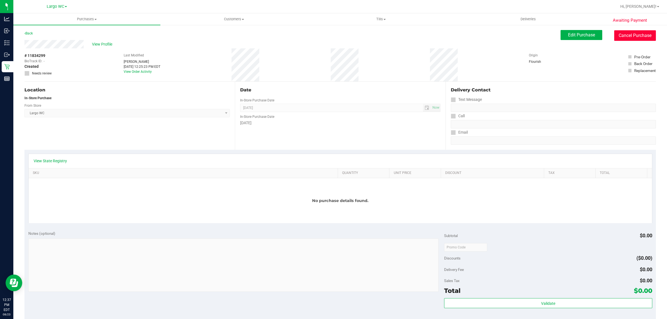
click at [619, 39] on button "Cancel Purchase" at bounding box center [636, 35] width 42 height 11
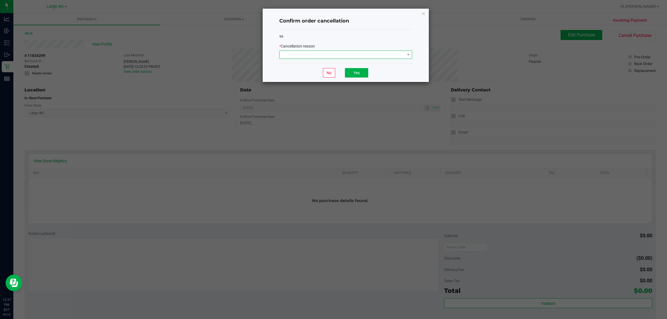
click at [306, 57] on span at bounding box center [342, 55] width 125 height 8
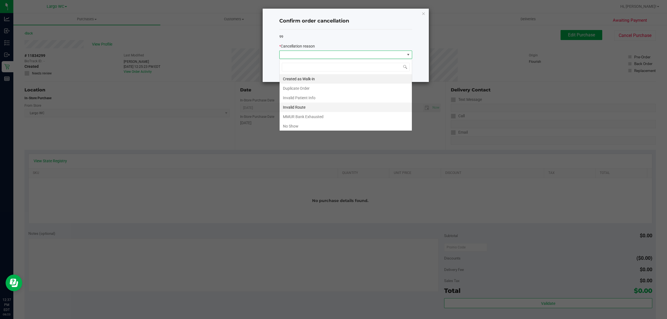
scroll to position [9, 133]
click at [311, 90] on li "Duplicate Order" at bounding box center [346, 88] width 132 height 9
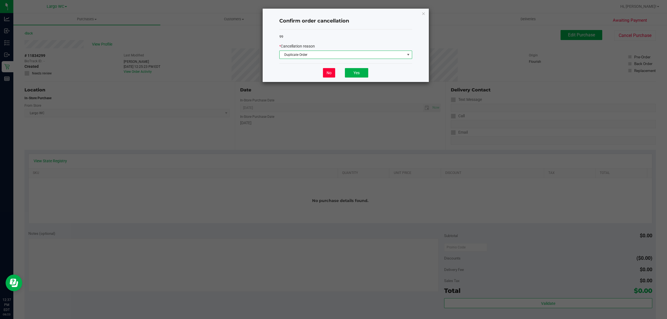
click at [331, 75] on button "No" at bounding box center [329, 72] width 12 height 9
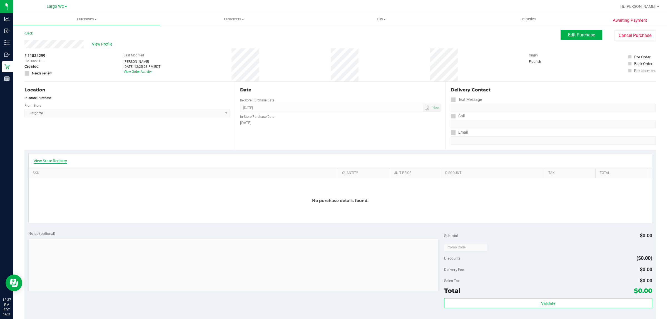
click at [58, 163] on link "View State Registry" at bounding box center [50, 161] width 33 height 6
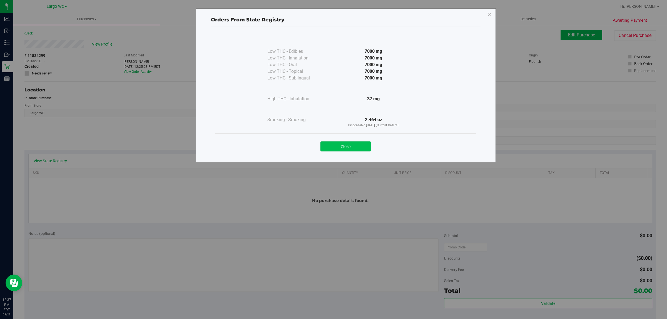
click at [348, 145] on button "Close" at bounding box center [346, 147] width 51 height 10
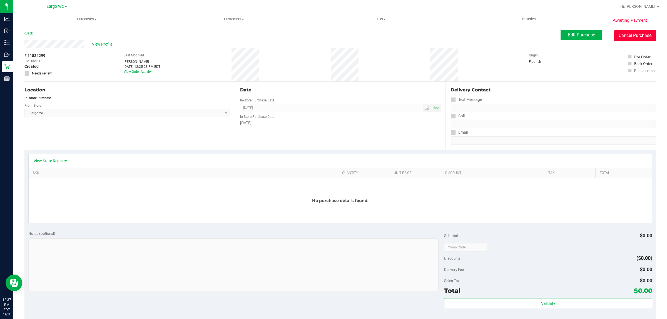
click at [640, 36] on button "Cancel Purchase" at bounding box center [636, 35] width 42 height 11
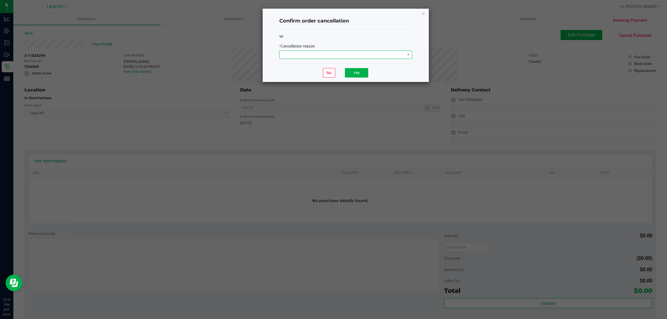
click at [375, 58] on span at bounding box center [342, 55] width 125 height 8
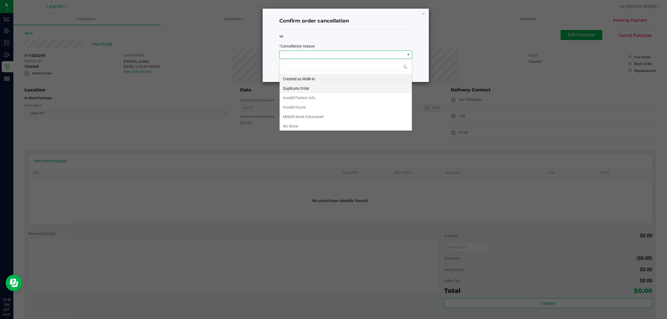
click at [312, 89] on li "Duplicate Order" at bounding box center [346, 88] width 132 height 9
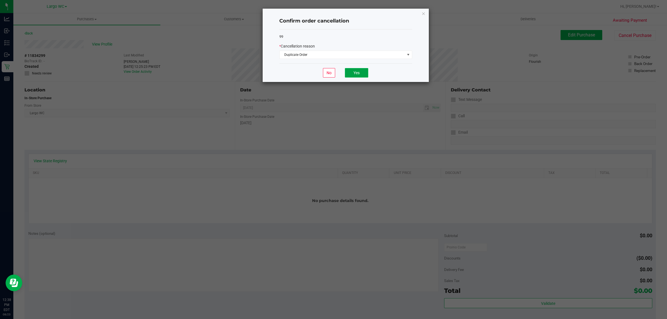
click at [353, 75] on button "Yes" at bounding box center [356, 72] width 23 height 9
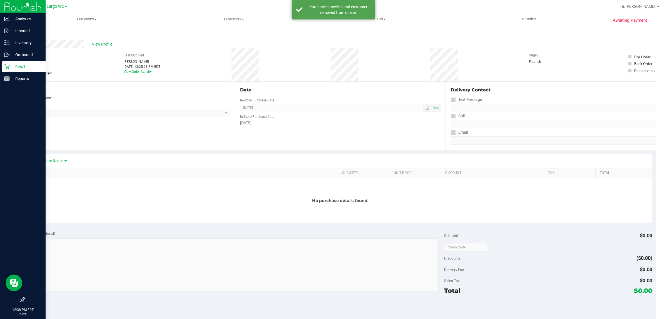
click at [13, 66] on p "Retail" at bounding box center [26, 66] width 33 height 7
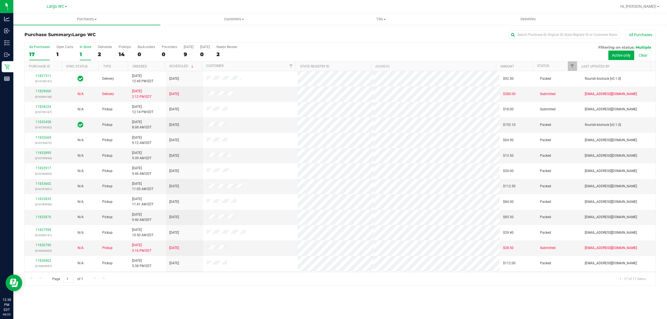
click at [82, 51] on label "In Store 1" at bounding box center [85, 52] width 11 height 15
click at [0, 0] on input "In Store 1" at bounding box center [0, 0] width 0 height 0
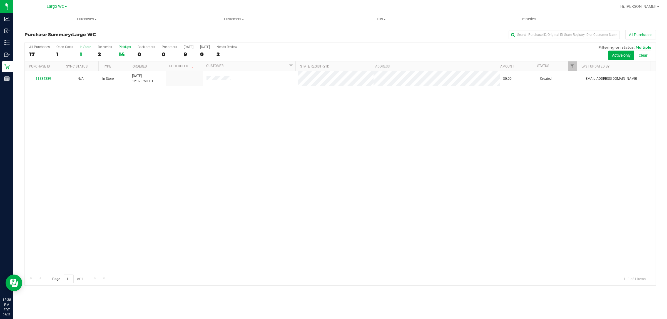
click at [126, 58] on label "PickUps 14" at bounding box center [125, 52] width 12 height 15
click at [0, 0] on input "PickUps 14" at bounding box center [0, 0] width 0 height 0
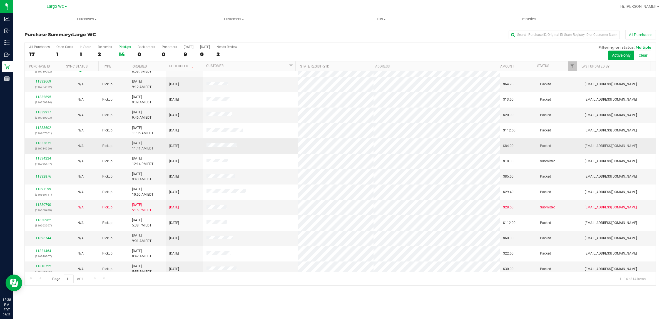
scroll to position [15, 0]
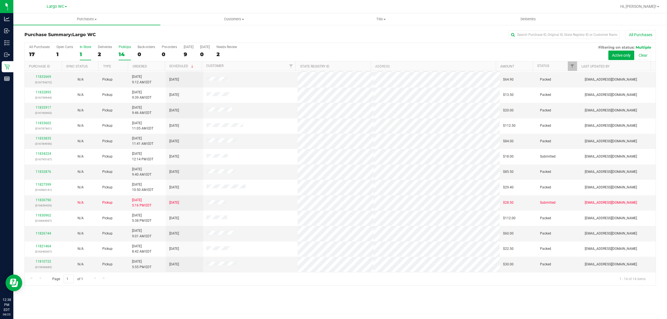
click at [81, 48] on div "In Store" at bounding box center [85, 47] width 11 height 4
click at [0, 0] on input "In Store 1" at bounding box center [0, 0] width 0 height 0
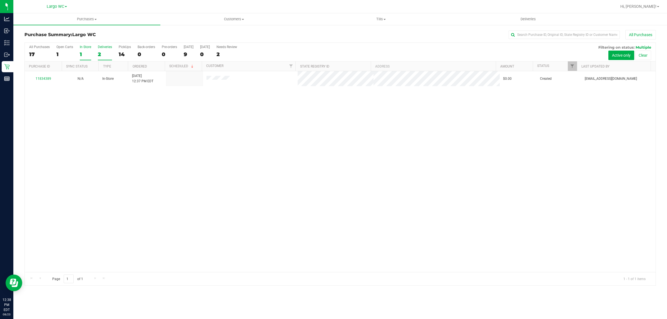
scroll to position [0, 0]
click at [85, 49] on label "In Store 1" at bounding box center [85, 52] width 11 height 15
click at [0, 0] on input "In Store 1" at bounding box center [0, 0] width 0 height 0
click at [83, 51] on label "In Store 1" at bounding box center [85, 52] width 11 height 15
click at [0, 0] on input "In Store 1" at bounding box center [0, 0] width 0 height 0
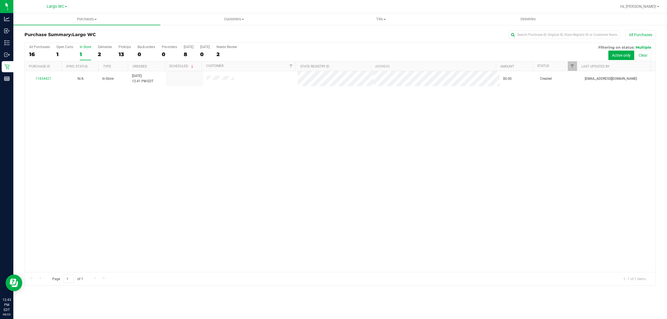
click at [88, 58] on label "In Store 1" at bounding box center [85, 52] width 11 height 15
click at [0, 0] on input "In Store 1" at bounding box center [0, 0] width 0 height 0
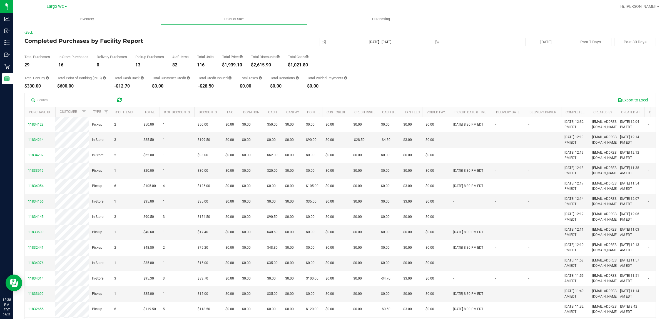
drag, startPoint x: 225, startPoint y: 68, endPoint x: 249, endPoint y: 68, distance: 24.2
click at [249, 68] on div "Total CanPay $330.00 Total Point of Banking (POB) $600.00 Total Cash Back -$12.…" at bounding box center [340, 77] width 632 height 21
click at [246, 71] on div "Total CanPay $330.00 Total Point of Banking (POB) $600.00 Total Cash Back -$12.…" at bounding box center [340, 77] width 632 height 21
drag, startPoint x: 224, startPoint y: 65, endPoint x: 245, endPoint y: 79, distance: 25.6
click at [248, 67] on div "Back Completed Purchases by Facility Report [DATE] [DATE] - [DATE] [DATE] [DATE…" at bounding box center [340, 181] width 632 height 302
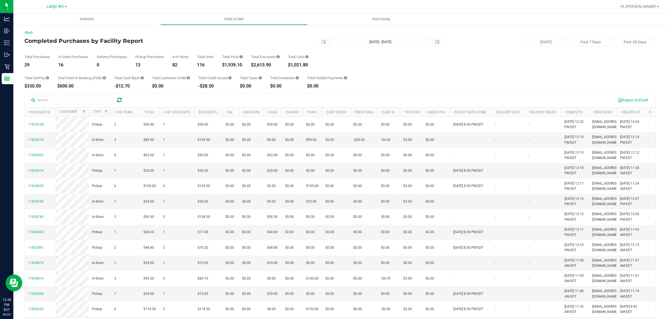
click at [241, 73] on div "Total CanPay $330.00 Total Point of Banking (POB) $600.00 Total Cash Back -$12.…" at bounding box center [340, 77] width 632 height 21
